Goal: Task Accomplishment & Management: Use online tool/utility

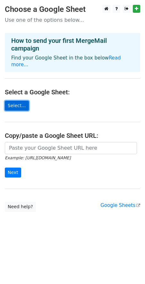
click at [14, 101] on link "Select..." at bounding box center [17, 106] width 24 height 10
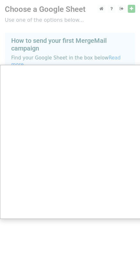
scroll to position [5, 0]
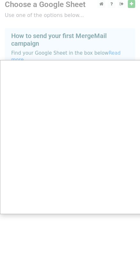
click at [113, 55] on div at bounding box center [72, 137] width 145 height 284
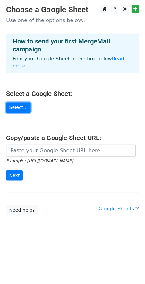
scroll to position [0, 0]
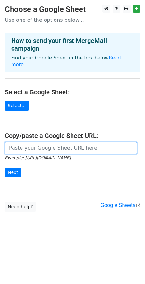
click at [42, 145] on input "url" at bounding box center [71, 148] width 132 height 12
paste input "https://docs.google.com/spreadsheets/d/1Yn9HLu90igzdyodrOs40eq5UZJkOhITb/edit?g…"
type input "https://docs.google.com/spreadsheets/d/1Yn9HLu90igzdyodrOs40eq5UZJkOhITb/edit?g…"
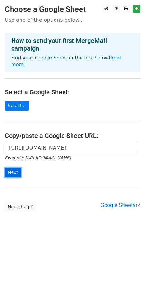
scroll to position [0, 0]
click at [17, 168] on input "Next" at bounding box center [13, 173] width 16 height 10
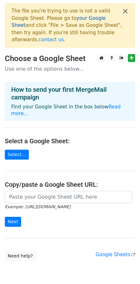
click at [77, 19] on link "your Google Sheet" at bounding box center [59, 21] width 94 height 13
click at [21, 150] on link "Select..." at bounding box center [17, 155] width 24 height 10
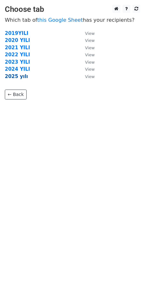
click at [19, 79] on strong "2025 yılı" at bounding box center [16, 77] width 23 height 6
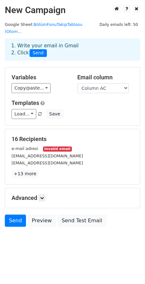
click at [50, 146] on small "Invalid email" at bounding box center [57, 148] width 29 height 5
drag, startPoint x: 35, startPoint y: 141, endPoint x: 4, endPoint y: 141, distance: 31.0
click at [4, 141] on main "New Campaign Daily emails left: 50 Google Sheet: BölümFonuTakipTablosu (Otom...…" at bounding box center [72, 117] width 145 height 225
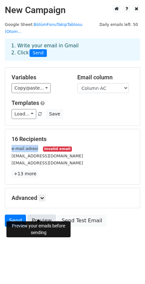
click at [39, 215] on link "Preview" at bounding box center [42, 221] width 28 height 12
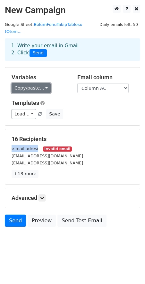
click at [42, 83] on link "Copy/paste..." at bounding box center [31, 88] width 39 height 10
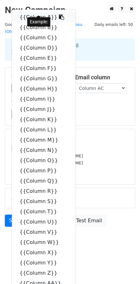
click at [41, 12] on link "{{Column A}}" at bounding box center [44, 17] width 64 height 10
copy small "e-mail adresi"
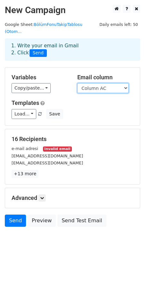
click at [127, 83] on select "Column A Column B Column C Column D Column E Column F Column G Column H Column …" at bounding box center [102, 88] width 51 height 10
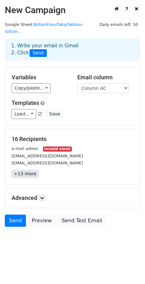
click at [28, 170] on link "+13 more" at bounding box center [25, 174] width 27 height 8
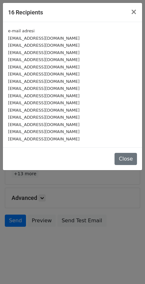
click at [44, 47] on div "[EMAIL_ADDRESS][DOMAIN_NAME]" at bounding box center [72, 45] width 129 height 7
click at [45, 46] on div "[EMAIL_ADDRESS][DOMAIN_NAME]" at bounding box center [72, 45] width 129 height 7
click at [132, 158] on button "Close" at bounding box center [125, 159] width 22 height 12
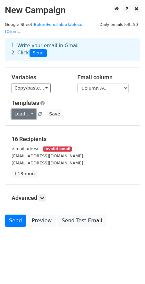
click at [27, 109] on link "Load..." at bounding box center [24, 114] width 25 height 10
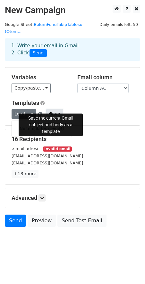
click at [51, 109] on button "Save" at bounding box center [54, 114] width 17 height 10
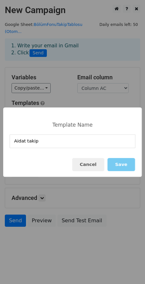
type input "Aidat takip"
click at [124, 166] on button "Save" at bounding box center [121, 164] width 28 height 13
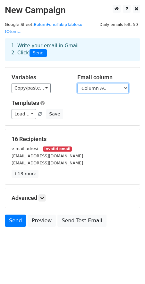
click at [123, 83] on select "Column A Column B Column C Column D Column E Column F Column G Column H Column …" at bounding box center [102, 88] width 51 height 10
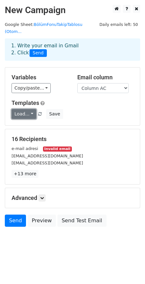
click at [29, 109] on link "Load..." at bounding box center [24, 114] width 25 height 10
click at [34, 123] on link "Aidat takip" at bounding box center [37, 128] width 51 height 10
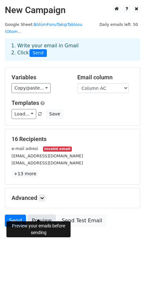
click at [39, 215] on link "Preview" at bounding box center [42, 221] width 28 height 12
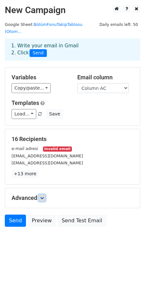
click at [45, 194] on link at bounding box center [41, 197] width 7 height 7
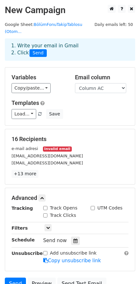
click at [51, 42] on div "1. Write your email in Gmail 2. Click Send" at bounding box center [69, 49] width 127 height 15
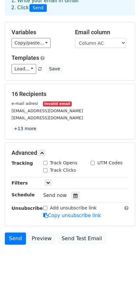
scroll to position [52, 0]
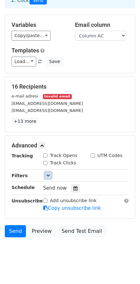
click at [48, 173] on icon at bounding box center [48, 175] width 4 height 4
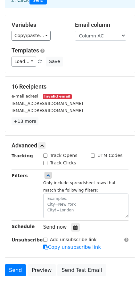
click at [15, 202] on div "Filters" at bounding box center [23, 195] width 32 height 46
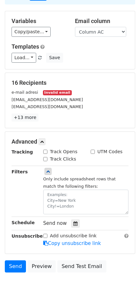
scroll to position [91, 0]
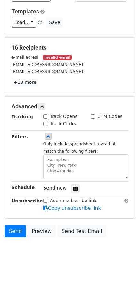
click at [44, 114] on input "Track Opens" at bounding box center [45, 116] width 4 height 4
click at [46, 114] on input "Track Opens" at bounding box center [45, 116] width 4 height 4
checkbox input "false"
click at [93, 114] on input "UTM Codes" at bounding box center [93, 116] width 4 height 4
checkbox input "true"
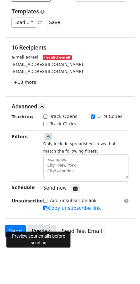
click at [41, 225] on link "Preview" at bounding box center [42, 231] width 28 height 12
click at [38, 225] on link "Preview" at bounding box center [42, 231] width 28 height 12
click at [41, 225] on link "Preview" at bounding box center [42, 231] width 28 height 12
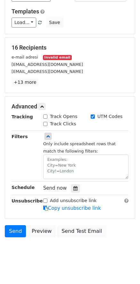
click at [42, 121] on div "Track Clicks" at bounding box center [61, 125] width 47 height 8
click at [45, 122] on input "Track Clicks" at bounding box center [45, 124] width 4 height 4
checkbox input "true"
click at [46, 114] on input "Track Opens" at bounding box center [45, 116] width 4 height 4
checkbox input "true"
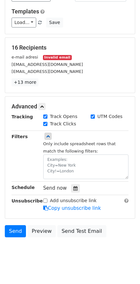
drag, startPoint x: 11, startPoint y: 166, endPoint x: 114, endPoint y: 73, distance: 138.3
click at [114, 78] on p "+13 more" at bounding box center [70, 82] width 117 height 8
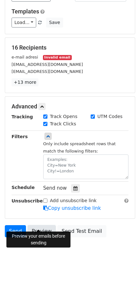
click at [35, 225] on link "Preview" at bounding box center [42, 231] width 28 height 12
click at [41, 226] on link "Preview" at bounding box center [42, 231] width 28 height 12
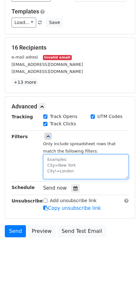
click at [65, 154] on textarea at bounding box center [85, 166] width 85 height 25
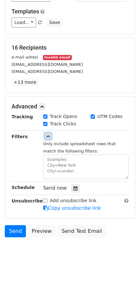
click at [50, 133] on link at bounding box center [47, 136] width 7 height 7
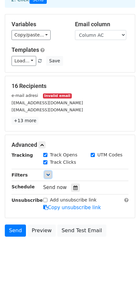
scroll to position [52, 0]
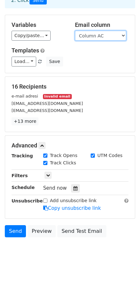
click at [122, 31] on select "Column A Column B Column C Column D Column E Column F Column G Column H Column …" at bounding box center [100, 36] width 51 height 10
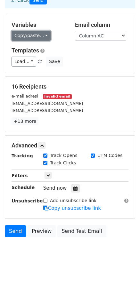
click at [43, 31] on link "Copy/paste..." at bounding box center [31, 36] width 39 height 10
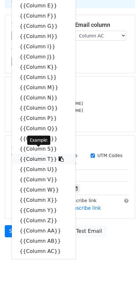
click at [35, 154] on link "{{Column T}}" at bounding box center [44, 159] width 64 height 10
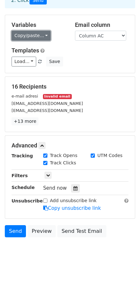
click at [43, 31] on link "Copy/paste..." at bounding box center [31, 36] width 39 height 10
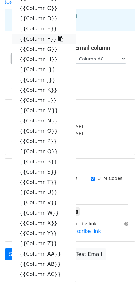
scroll to position [0, 0]
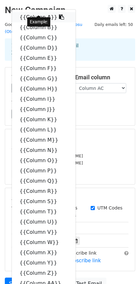
click at [59, 14] on icon at bounding box center [61, 16] width 5 height 5
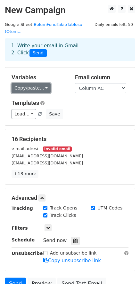
click at [31, 83] on link "Copy/paste..." at bounding box center [31, 88] width 39 height 10
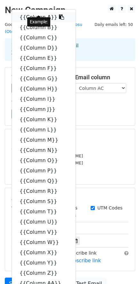
click at [30, 12] on link "{{Column A}}" at bounding box center [44, 17] width 64 height 10
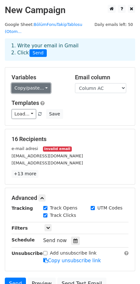
click at [37, 83] on link "Copy/paste..." at bounding box center [31, 88] width 39 height 10
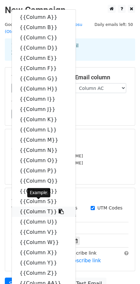
click at [42, 207] on link "{{Column T}}" at bounding box center [44, 212] width 64 height 10
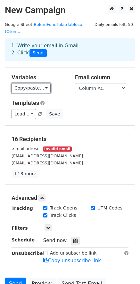
click at [43, 83] on link "Copy/paste..." at bounding box center [31, 88] width 39 height 10
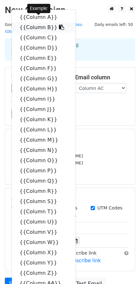
click at [43, 23] on link "{{Column B}}" at bounding box center [44, 27] width 64 height 10
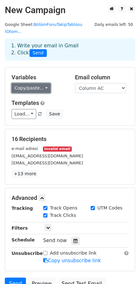
click at [43, 83] on link "Copy/paste..." at bounding box center [31, 88] width 39 height 10
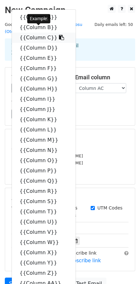
click at [40, 33] on link "{{Column C}}" at bounding box center [44, 38] width 64 height 10
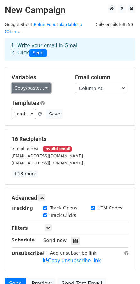
click at [45, 83] on link "Copy/paste..." at bounding box center [31, 88] width 39 height 10
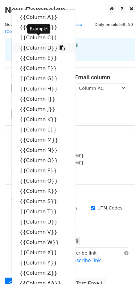
click at [39, 43] on link "{{Column D}}" at bounding box center [44, 48] width 64 height 10
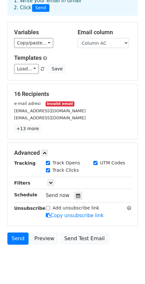
scroll to position [52, 0]
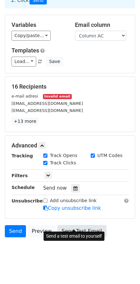
click at [75, 225] on link "Send Test Email" at bounding box center [81, 231] width 49 height 12
click at [85, 225] on link "Send Test Email" at bounding box center [81, 231] width 49 height 12
click at [76, 227] on link "Send Test Email" at bounding box center [81, 231] width 49 height 12
click at [73, 225] on link "Send Test Email" at bounding box center [81, 231] width 49 height 12
click at [75, 225] on link "Send Test Email" at bounding box center [81, 231] width 49 height 12
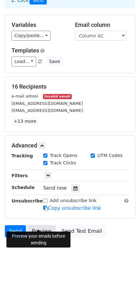
click at [42, 225] on link "Preview" at bounding box center [42, 231] width 28 height 12
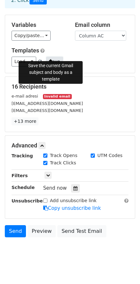
click at [50, 57] on button "Save" at bounding box center [54, 62] width 17 height 10
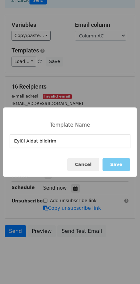
type input "Eylül Aidat bildirim"
click at [121, 164] on button "Save" at bounding box center [116, 164] width 28 height 13
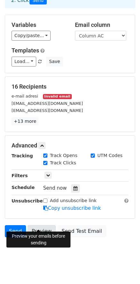
click at [41, 225] on link "Preview" at bounding box center [42, 231] width 28 height 12
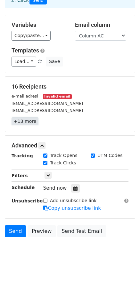
click at [15, 117] on link "+13 more" at bounding box center [25, 121] width 27 height 8
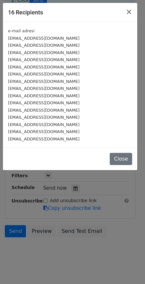
drag, startPoint x: 53, startPoint y: 45, endPoint x: 48, endPoint y: 45, distance: 4.8
click at [49, 45] on div "hbaktir@gmail.com" at bounding box center [70, 45] width 124 height 7
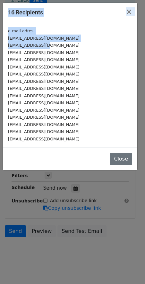
drag, startPoint x: 45, startPoint y: 45, endPoint x: -2, endPoint y: 46, distance: 46.7
click at [0, 46] on html "New Campaign Daily emails left: 50 Google Sheet: BölümFonuTakipTablosu (Otom...…" at bounding box center [72, 120] width 145 height 344
click at [25, 46] on small "hbaktir@gmail.com" at bounding box center [43, 45] width 71 height 5
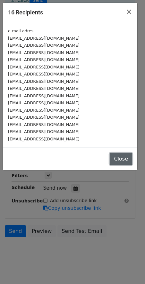
click at [128, 158] on button "Close" at bounding box center [120, 159] width 22 height 12
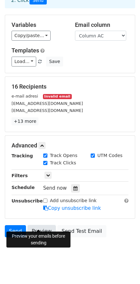
click at [41, 225] on link "Preview" at bounding box center [42, 231] width 28 height 12
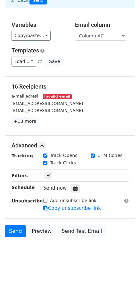
click at [88, 248] on body "New Campaign Daily emails left: 50 Google Sheet: BölümFonuTakipTablosu (Otom...…" at bounding box center [70, 109] width 140 height 314
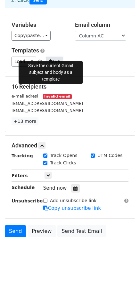
click at [51, 57] on button "Save" at bounding box center [54, 62] width 17 height 10
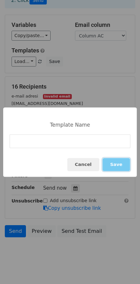
click at [116, 169] on button "Save" at bounding box center [116, 164] width 28 height 13
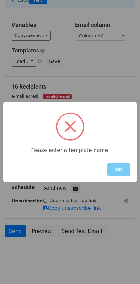
click at [117, 169] on button "OK" at bounding box center [118, 169] width 23 height 13
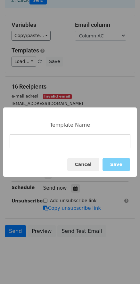
click at [54, 143] on input at bounding box center [70, 141] width 121 height 14
click at [41, 142] on input "EylülAidat" at bounding box center [70, 141] width 121 height 14
type input "EylülAidatBildiri"
click at [115, 165] on button "Save" at bounding box center [116, 164] width 28 height 13
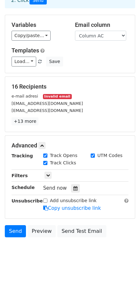
click at [76, 249] on body "New Campaign Daily emails left: 50 Google Sheet: BölümFonuTakipTablosu (Otom...…" at bounding box center [70, 109] width 140 height 314
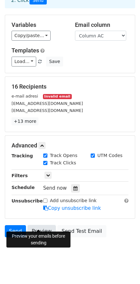
click at [42, 225] on link "Preview" at bounding box center [42, 231] width 28 height 12
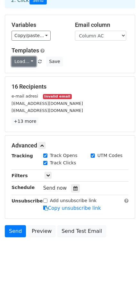
click at [32, 57] on link "Load..." at bounding box center [24, 62] width 25 height 10
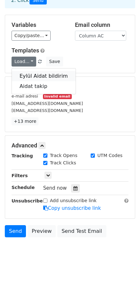
click at [37, 71] on link "Eylül Aidat bildirim" at bounding box center [44, 76] width 64 height 10
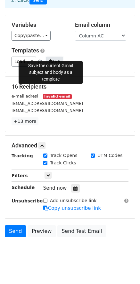
click at [50, 57] on button "Save" at bounding box center [54, 62] width 17 height 10
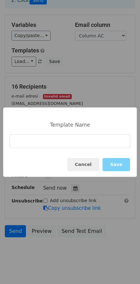
click at [39, 144] on input at bounding box center [70, 141] width 121 height 14
type input "Eylül25Aidat Bildirim"
click at [114, 168] on button "Save" at bounding box center [116, 164] width 28 height 13
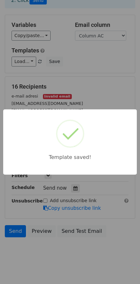
click at [90, 254] on body "New Campaign Daily emails left: 50 Google Sheet: BölümFonuTakipTablosu (Otom...…" at bounding box center [70, 109] width 140 height 314
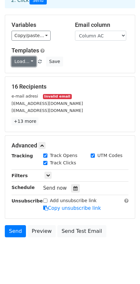
click at [29, 57] on link "Load..." at bounding box center [24, 62] width 25 height 10
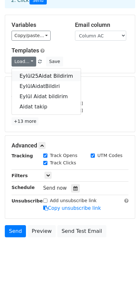
click at [33, 71] on link "Eylül25Aidat Bildirim" at bounding box center [46, 76] width 69 height 10
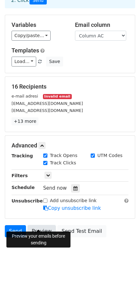
click at [43, 225] on link "Preview" at bounding box center [42, 231] width 28 height 12
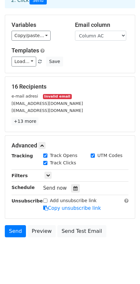
click at [68, 257] on body "New Campaign Daily emails left: 50 Google Sheet: BölümFonuTakipTablosu (Otom...…" at bounding box center [70, 109] width 140 height 314
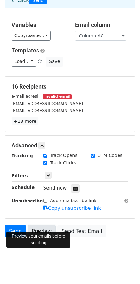
click at [39, 225] on link "Preview" at bounding box center [42, 231] width 28 height 12
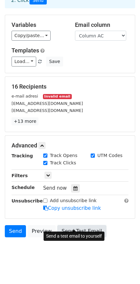
click at [86, 225] on link "Send Test Email" at bounding box center [81, 231] width 49 height 12
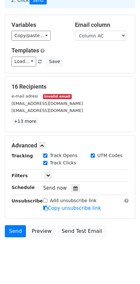
click at [38, 108] on small "hbaktir@gmail.com" at bounding box center [47, 110] width 71 height 5
click at [15, 117] on link "+13 more" at bounding box center [25, 121] width 27 height 8
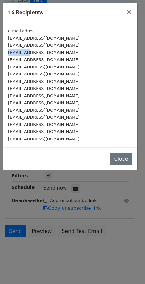
drag, startPoint x: 44, startPoint y: 46, endPoint x: 27, endPoint y: 51, distance: 17.8
click at [27, 51] on div "e-mail adresi melih.karakuzu@gmail.com hbaktir@gmail.com seymaerzncnl@gmail.com…" at bounding box center [70, 84] width 134 height 125
click at [106, 84] on div "aipsirli@erciyes.edu.tr" at bounding box center [70, 81] width 124 height 7
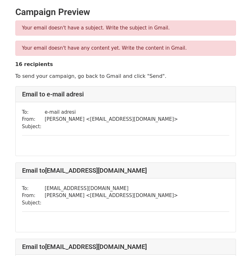
click at [49, 129] on td at bounding box center [111, 126] width 133 height 7
click at [56, 127] on td at bounding box center [111, 126] width 133 height 7
click at [50, 127] on td at bounding box center [111, 126] width 133 height 7
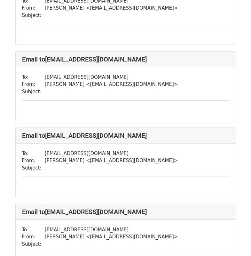
scroll to position [192, 0]
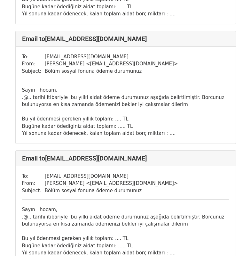
scroll to position [1750, 0]
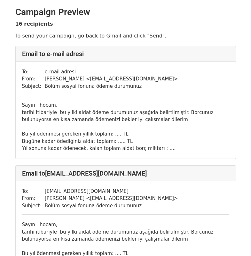
click at [104, 134] on div "Bu yıl ödenmesi gereken yıllık toplam: .... TL" at bounding box center [125, 133] width 207 height 7
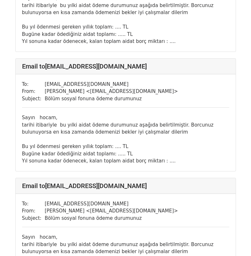
scroll to position [704, 0]
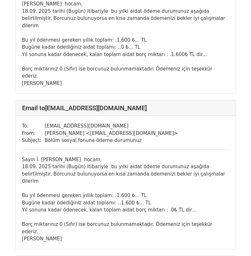
scroll to position [1663, 0]
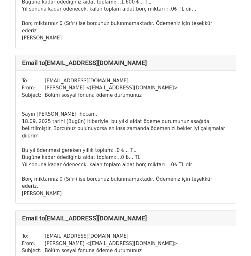
scroll to position [288, 0]
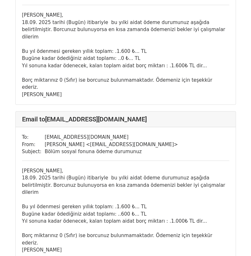
scroll to position [704, 0]
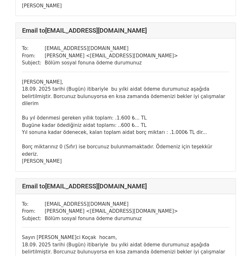
scroll to position [608, 0]
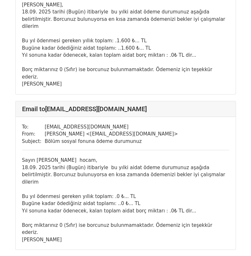
scroll to position [256, 0]
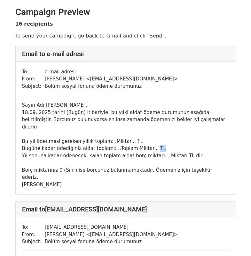
drag, startPoint x: 143, startPoint y: 140, endPoint x: 154, endPoint y: 141, distance: 10.3
click at [154, 145] on div "Bugüne kadar ödediğiniz aidat toplamı: ..Toplam Miktar... TL" at bounding box center [125, 148] width 207 height 7
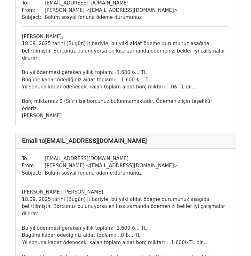
scroll to position [2095, 0]
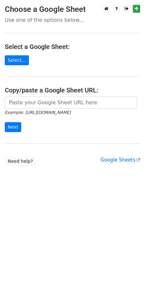
click at [59, 22] on p "Use one of the options below..." at bounding box center [72, 20] width 135 height 7
click at [64, 20] on p "Use one of the options below..." at bounding box center [72, 20] width 135 height 7
click at [18, 61] on link "Select..." at bounding box center [17, 60] width 24 height 10
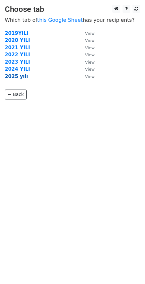
click at [13, 75] on strong "2025 yılı" at bounding box center [16, 77] width 23 height 6
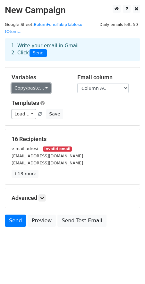
click at [43, 83] on link "Copy/paste..." at bounding box center [31, 88] width 39 height 10
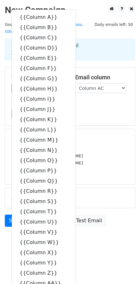
click at [82, 121] on form "Variables Copy/paste... {{Column A}} {{Column B}} {{Column C}} {{Column D}} {{C…" at bounding box center [70, 148] width 130 height 163
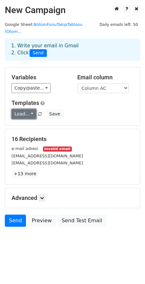
click at [31, 109] on link "Load..." at bounding box center [24, 114] width 25 height 10
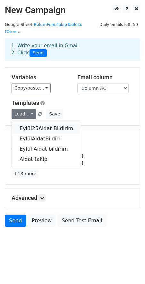
click at [42, 123] on link "Eylül25Aidat Bildirim" at bounding box center [46, 128] width 69 height 10
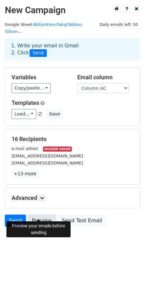
click at [38, 215] on link "Preview" at bounding box center [42, 221] width 28 height 12
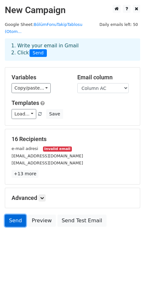
click at [12, 215] on link "Send" at bounding box center [15, 221] width 21 height 12
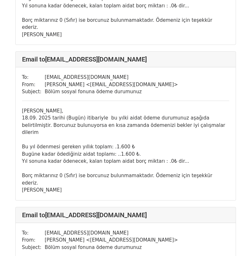
scroll to position [1999, 0]
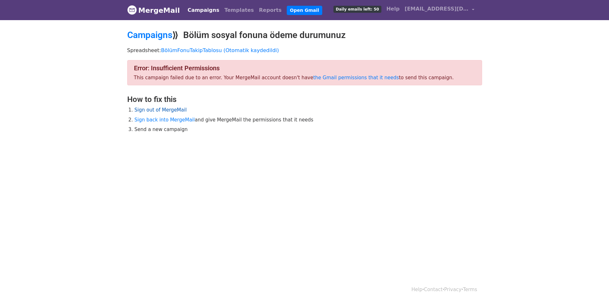
click at [163, 111] on link "Sign out of MergeMail" at bounding box center [161, 110] width 52 height 6
click at [473, 8] on link "[EMAIL_ADDRESS][DOMAIN_NAME]" at bounding box center [439, 10] width 75 height 15
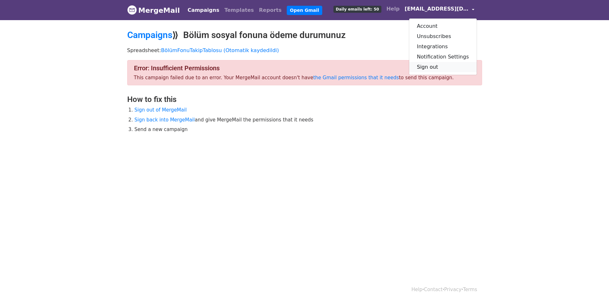
click at [438, 68] on link "Sign out" at bounding box center [442, 67] width 67 height 10
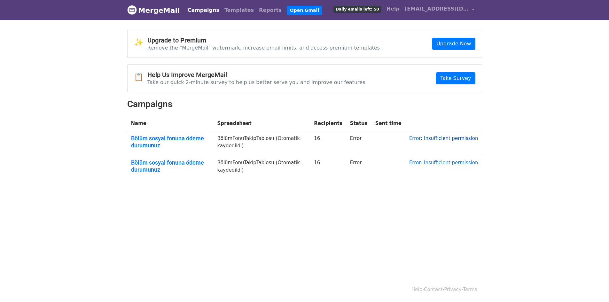
click at [462, 140] on link "Error: Insufficient permission" at bounding box center [443, 139] width 69 height 6
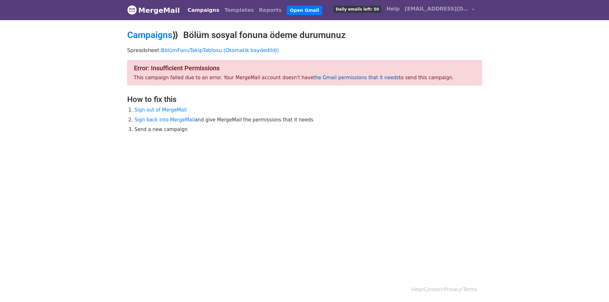
click at [326, 77] on link "the Gmail permissions that it needs" at bounding box center [356, 78] width 86 height 6
